Goal: Obtain resource: Obtain resource

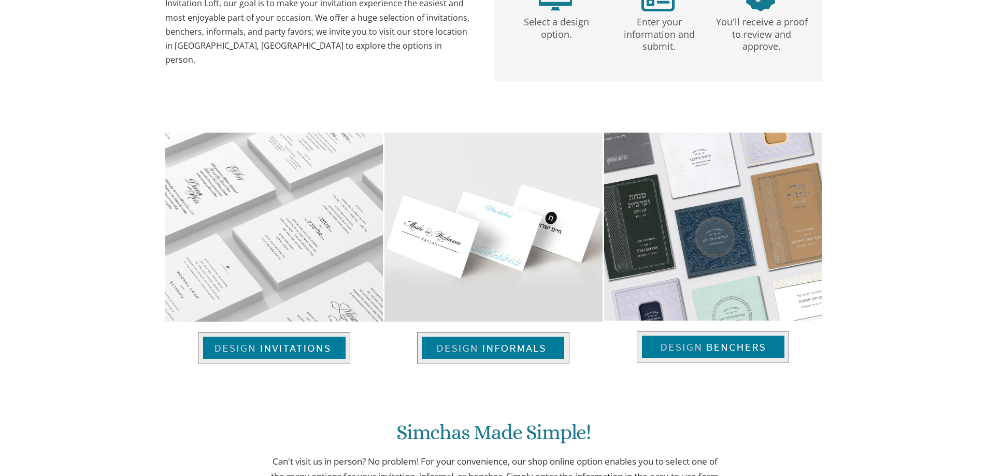
scroll to position [311, 0]
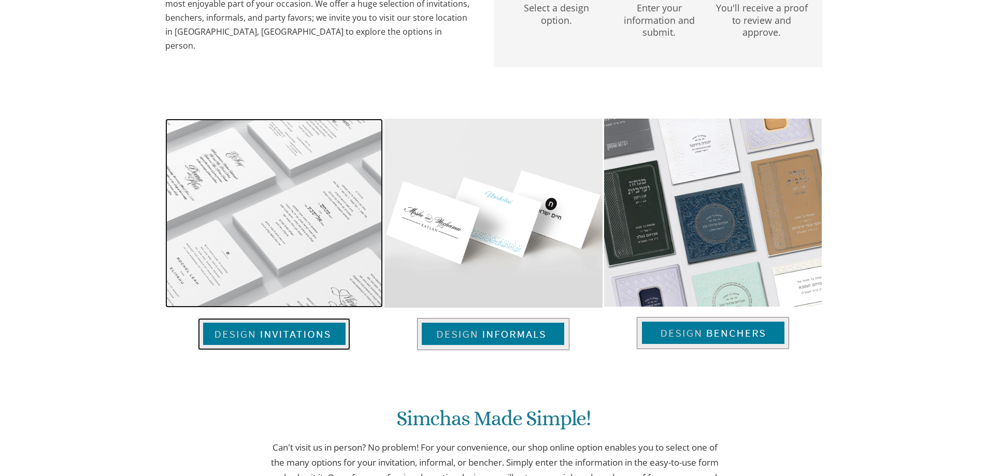
click at [317, 330] on img at bounding box center [274, 334] width 152 height 32
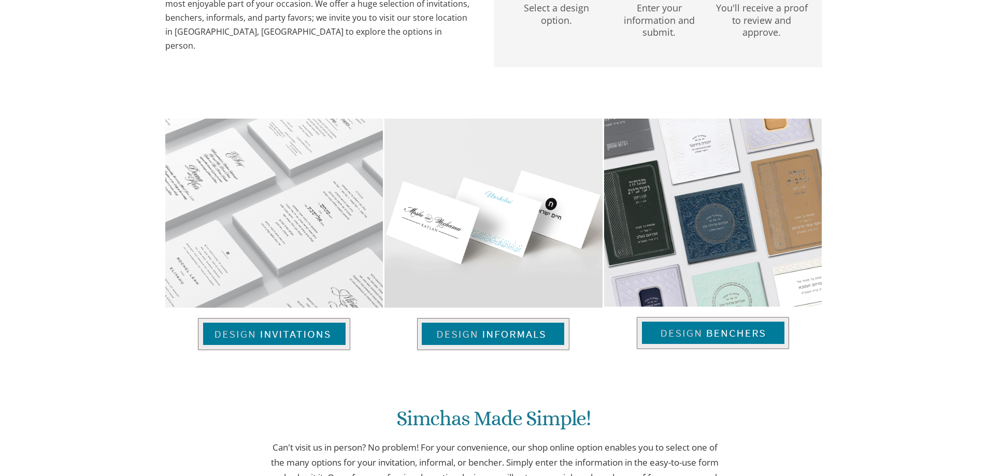
click at [488, 378] on div "Simchas Made Simple! Can't visit us in person? No problem! For your convenience…" at bounding box center [494, 451] width 658 height 183
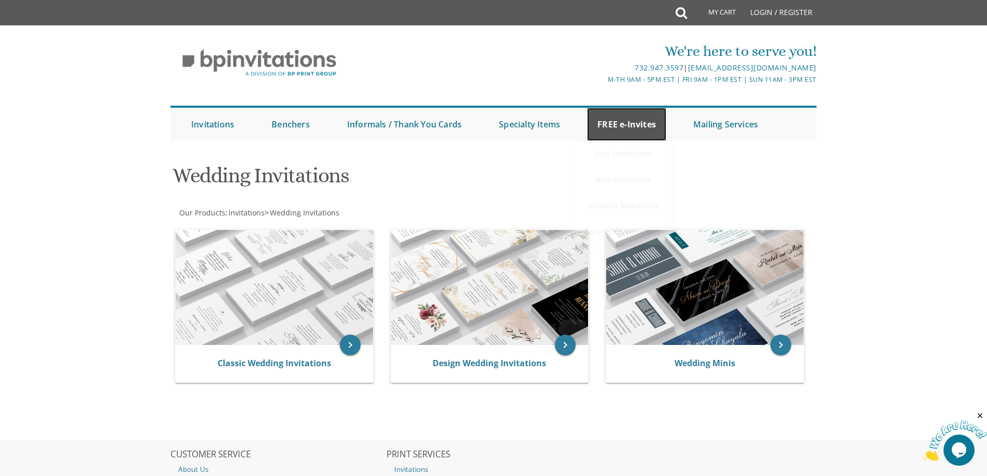
click at [645, 120] on link "FREE e-Invites" at bounding box center [626, 124] width 79 height 33
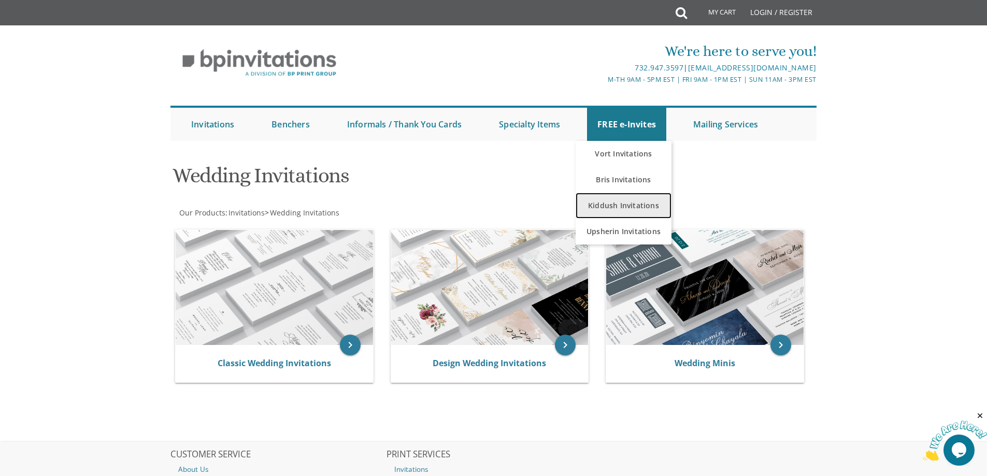
click at [616, 212] on link "Kiddush Invitations" at bounding box center [623, 206] width 96 height 26
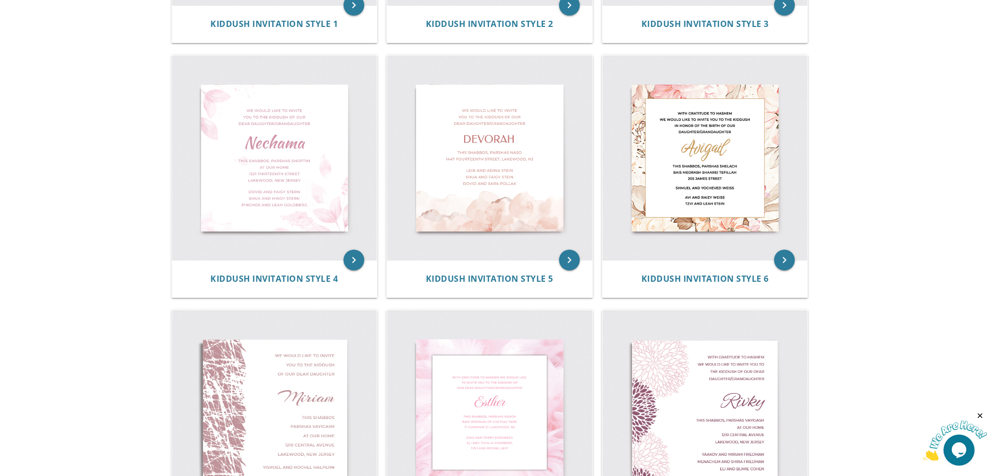
scroll to position [466, 0]
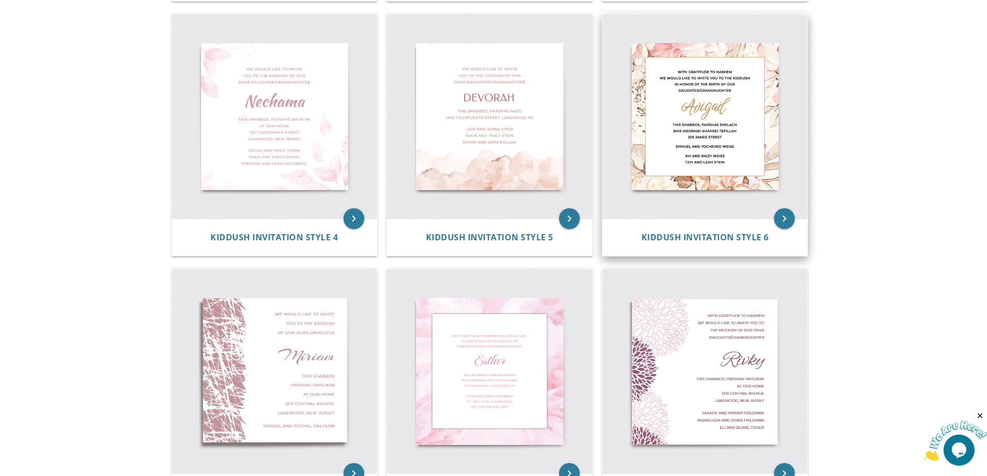
click at [704, 157] on img at bounding box center [704, 116] width 205 height 205
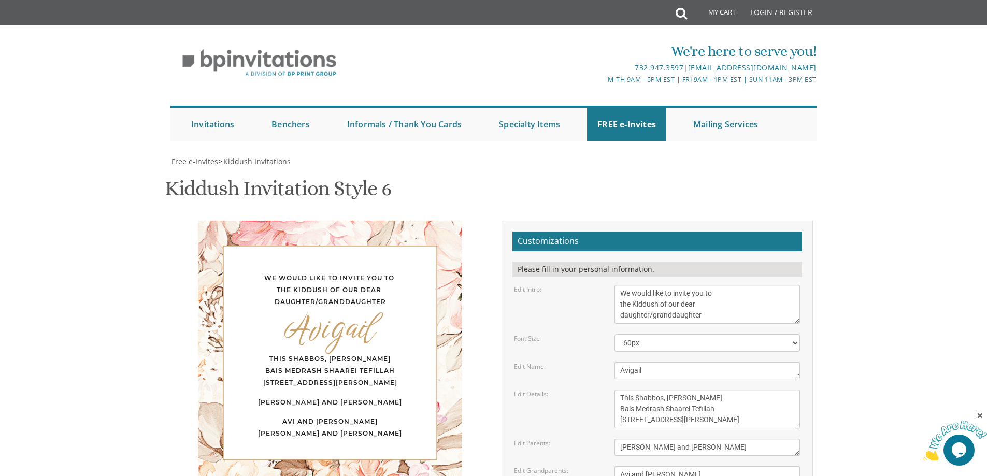
scroll to position [155, 0]
drag, startPoint x: 621, startPoint y: 139, endPoint x: 719, endPoint y: 167, distance: 101.2
click at [719, 285] on textarea "We would like to invite you to the Kiddush of our dear daughter/granddaughter" at bounding box center [706, 304] width 185 height 39
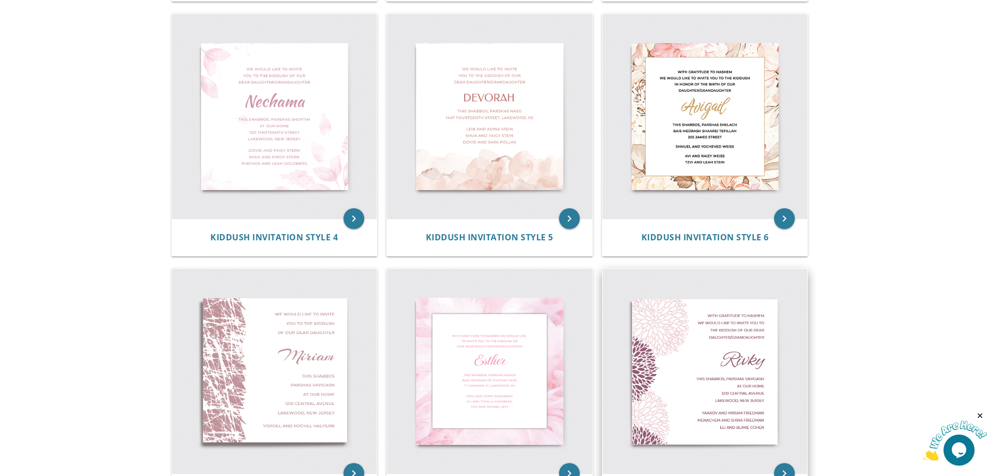
click at [676, 370] on img at bounding box center [704, 371] width 205 height 205
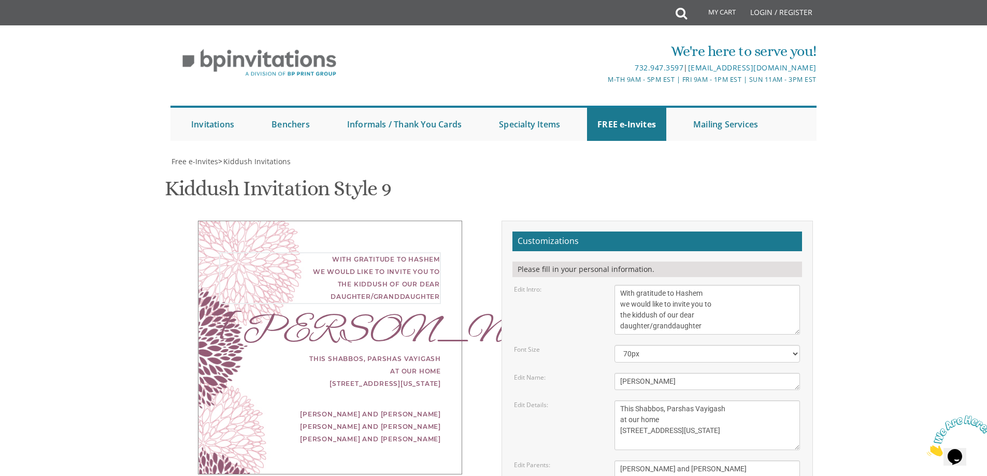
drag, startPoint x: 712, startPoint y: 326, endPoint x: 612, endPoint y: 281, distance: 109.6
click at [612, 281] on form "Customizations Please fill in your personal information. Edit Intro: With grati…" at bounding box center [656, 430] width 289 height 398
drag, startPoint x: 620, startPoint y: 253, endPoint x: 704, endPoint y: 284, distance: 89.5
click at [704, 400] on textarea "This Shabbos, Parshas Vayigash at our home 120 Central Avenue Lakewood, New Jer…" at bounding box center [706, 425] width 185 height 50
